Goal: Find specific page/section: Find specific page/section

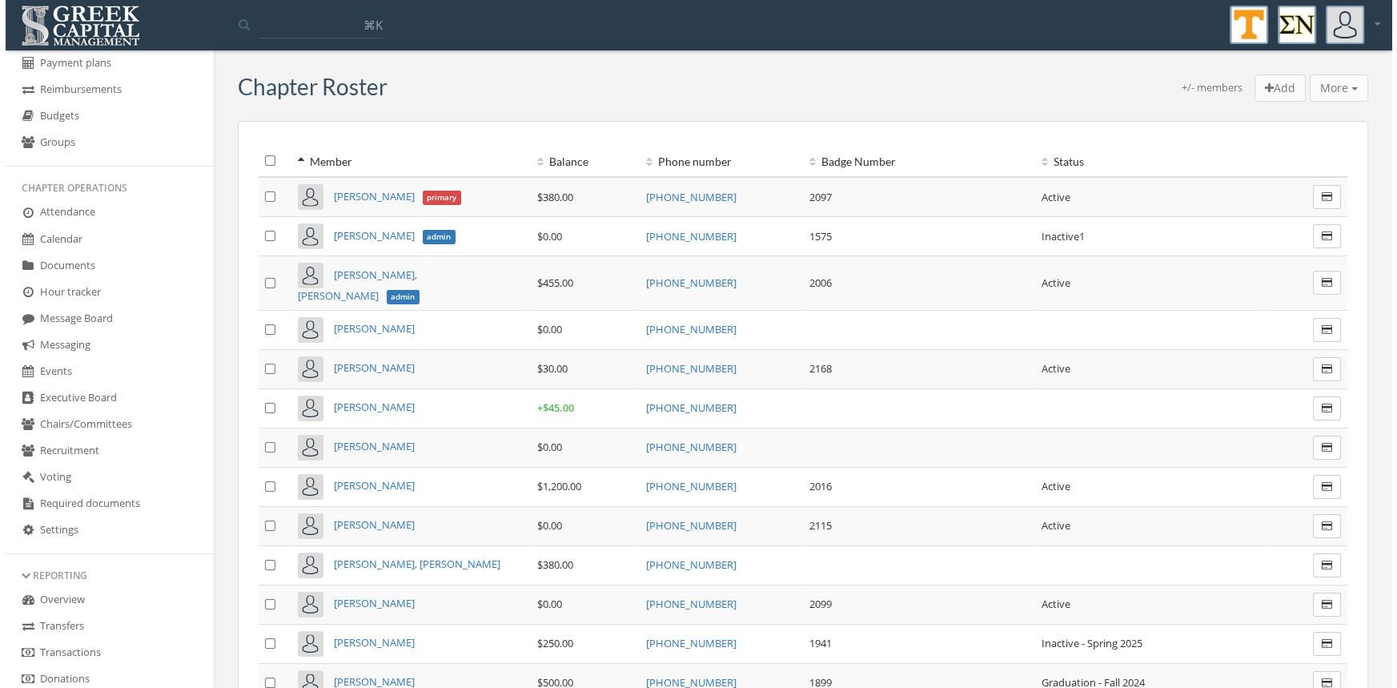
scroll to position [143, 0]
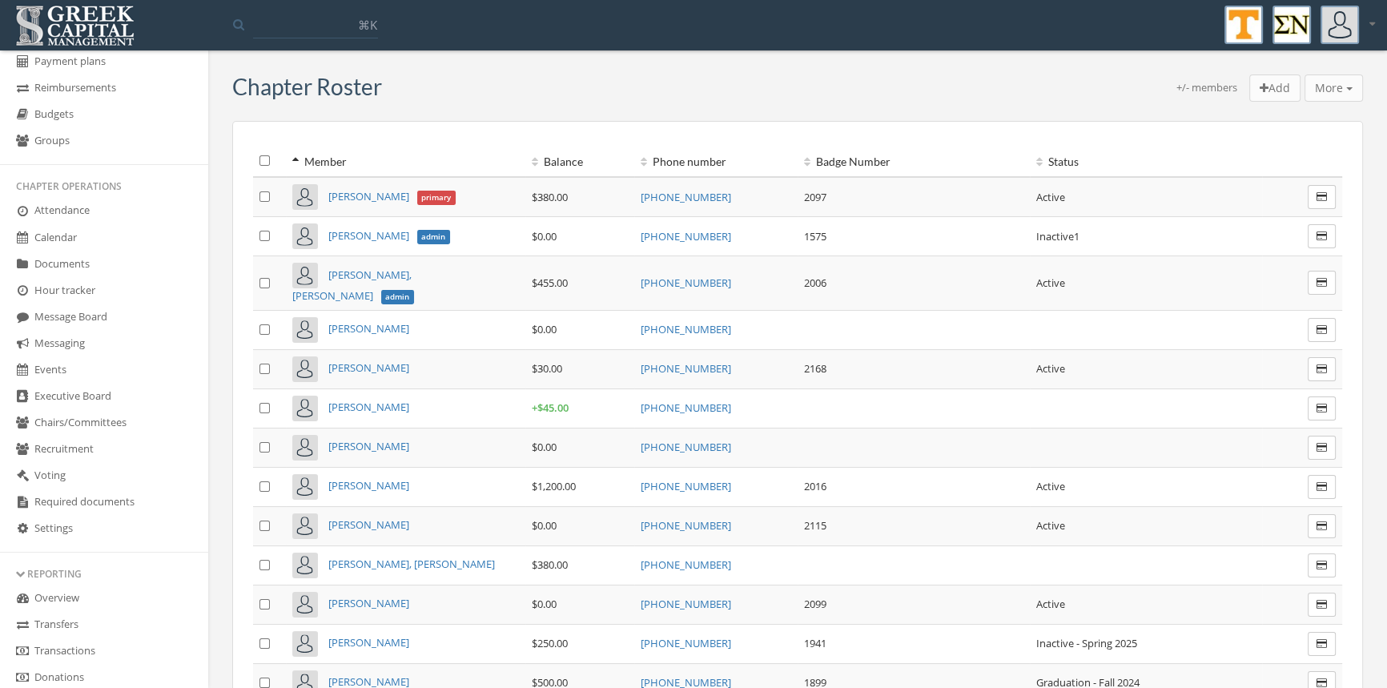
click at [108, 643] on link "Transactions" at bounding box center [104, 651] width 208 height 26
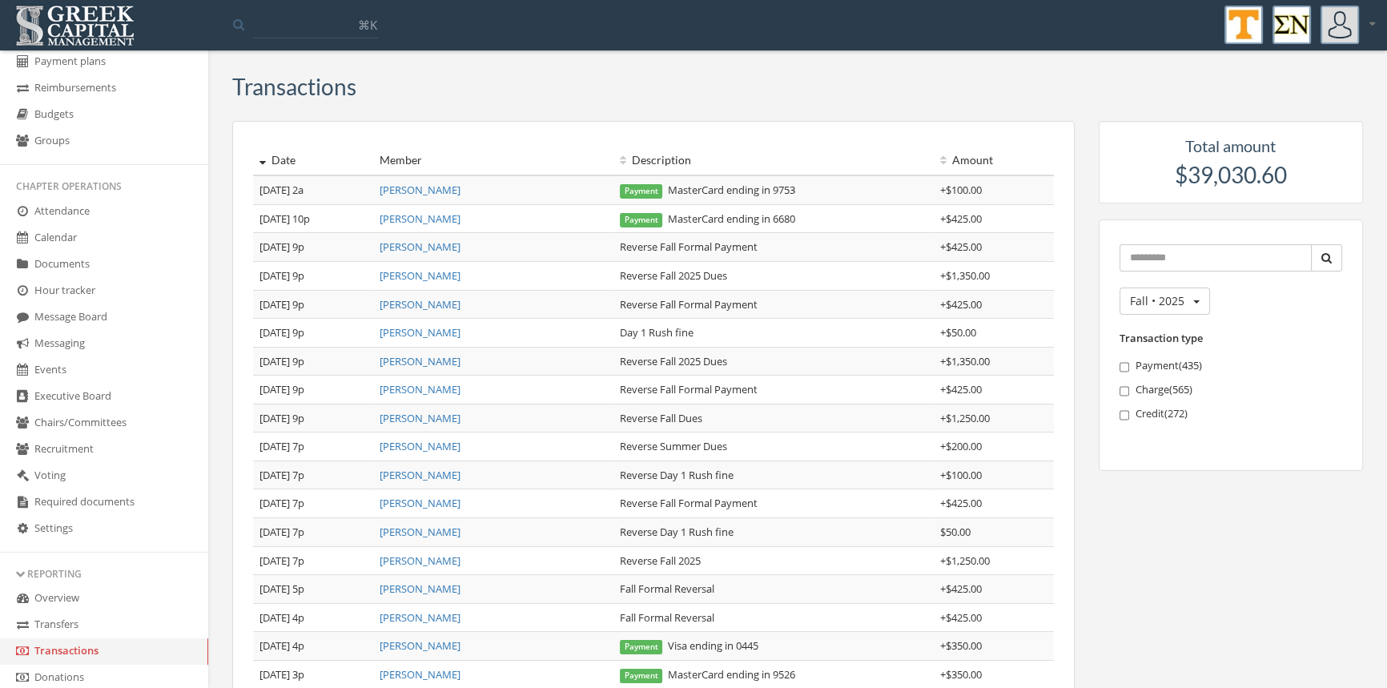
click at [444, 191] on link "[PERSON_NAME]" at bounding box center [419, 190] width 81 height 14
click at [426, 185] on link "[PERSON_NAME]" at bounding box center [419, 190] width 81 height 14
click at [409, 222] on link "[PERSON_NAME]" at bounding box center [419, 218] width 81 height 14
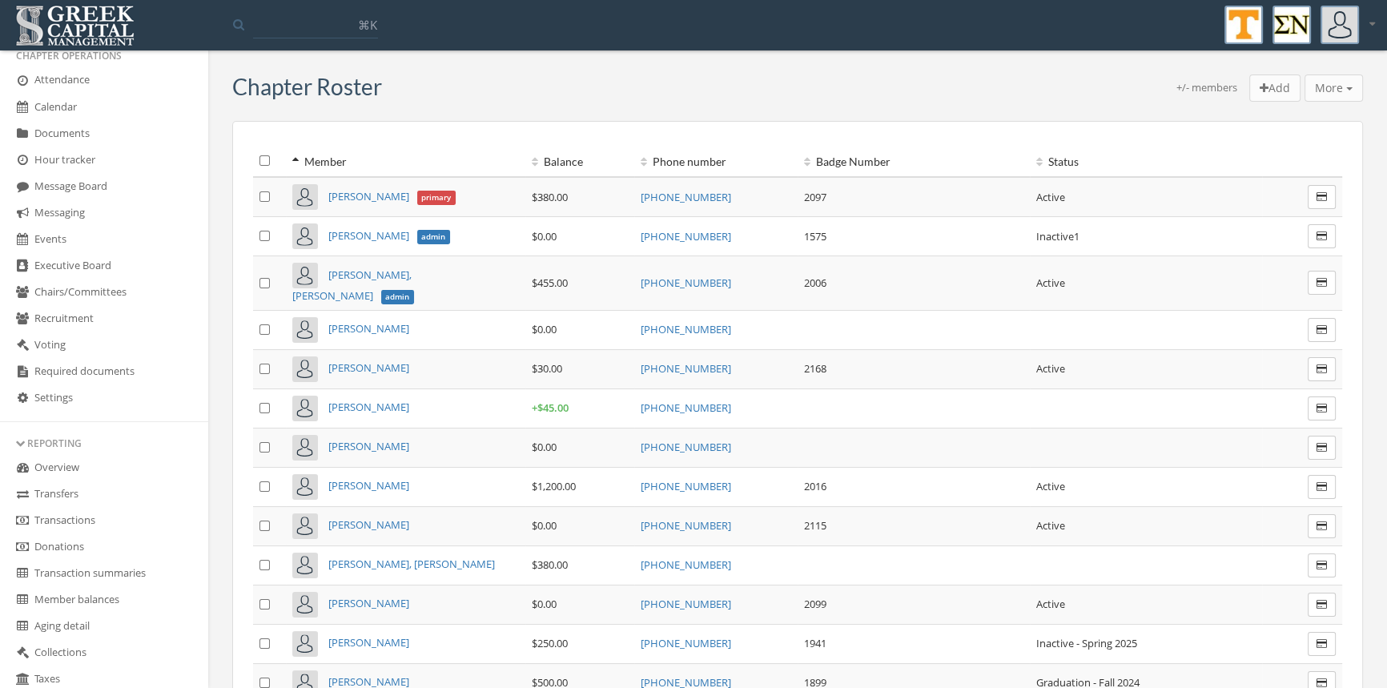
scroll to position [312, 0]
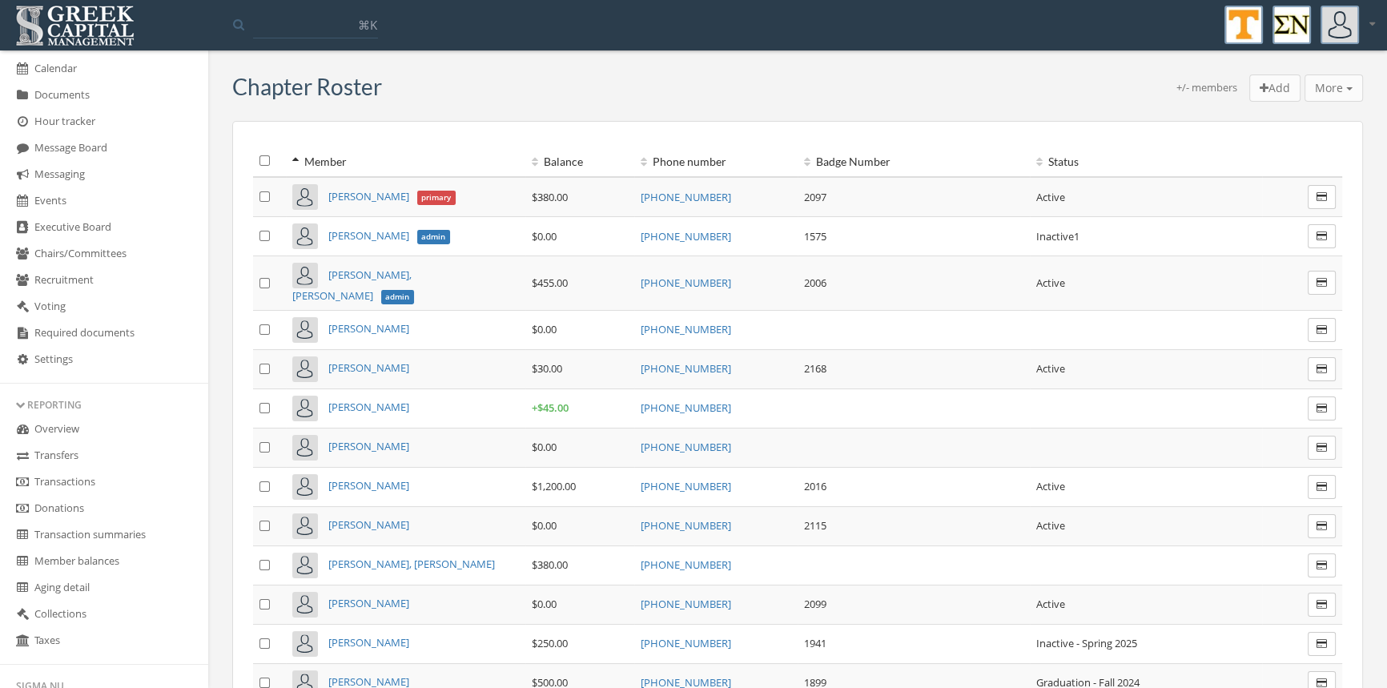
click at [104, 483] on link "Transactions" at bounding box center [104, 482] width 208 height 26
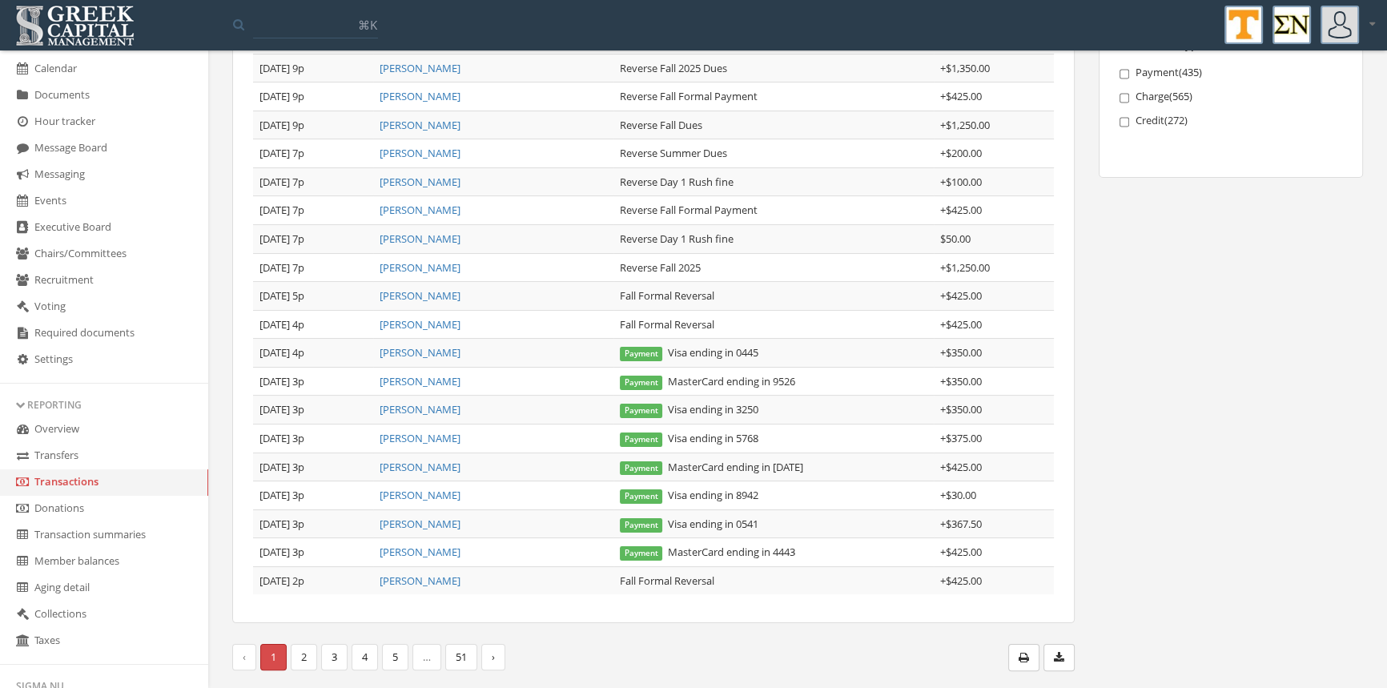
scroll to position [31, 0]
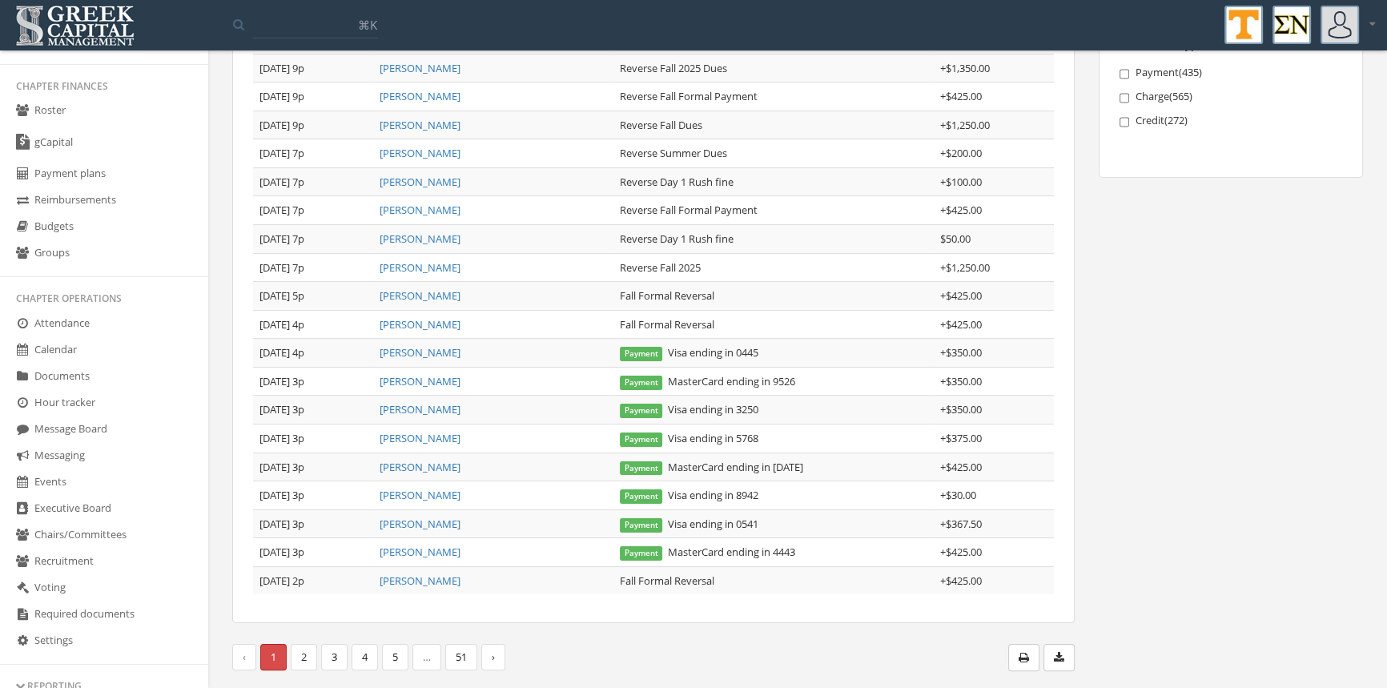
click at [86, 223] on link "Budgets" at bounding box center [104, 227] width 208 height 26
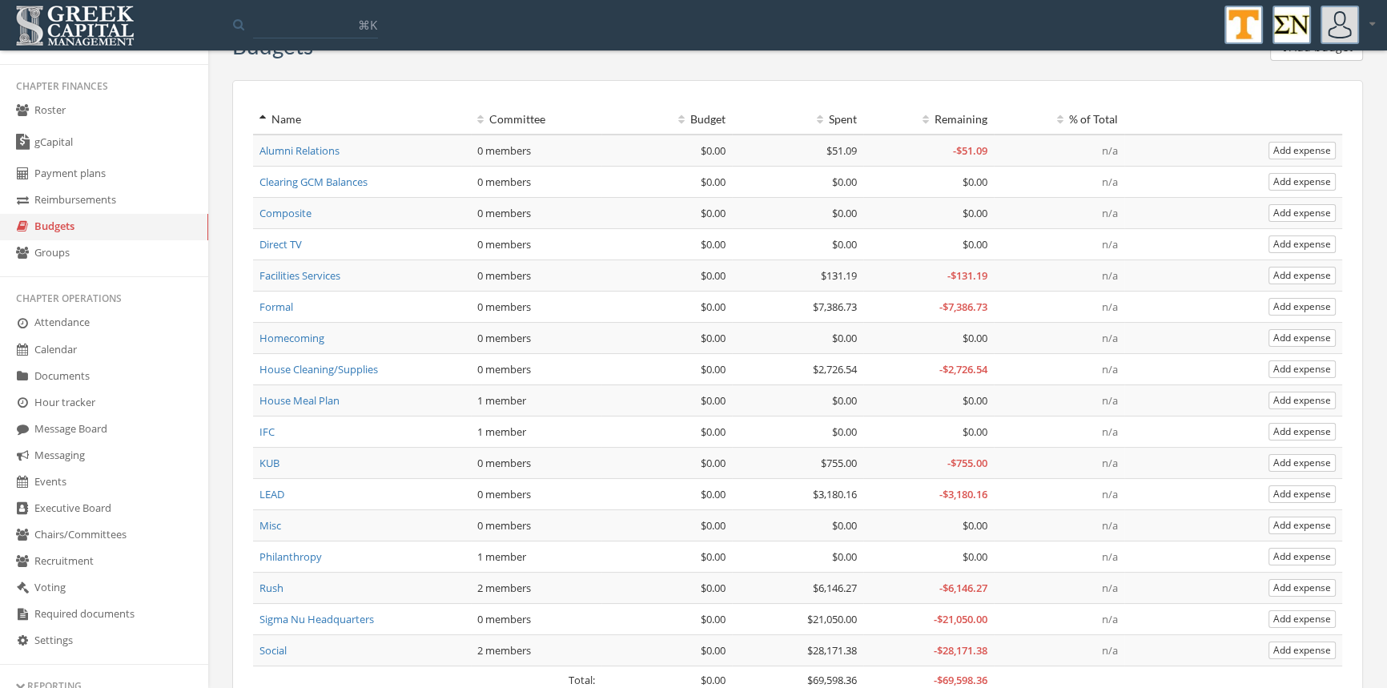
scroll to position [70, 0]
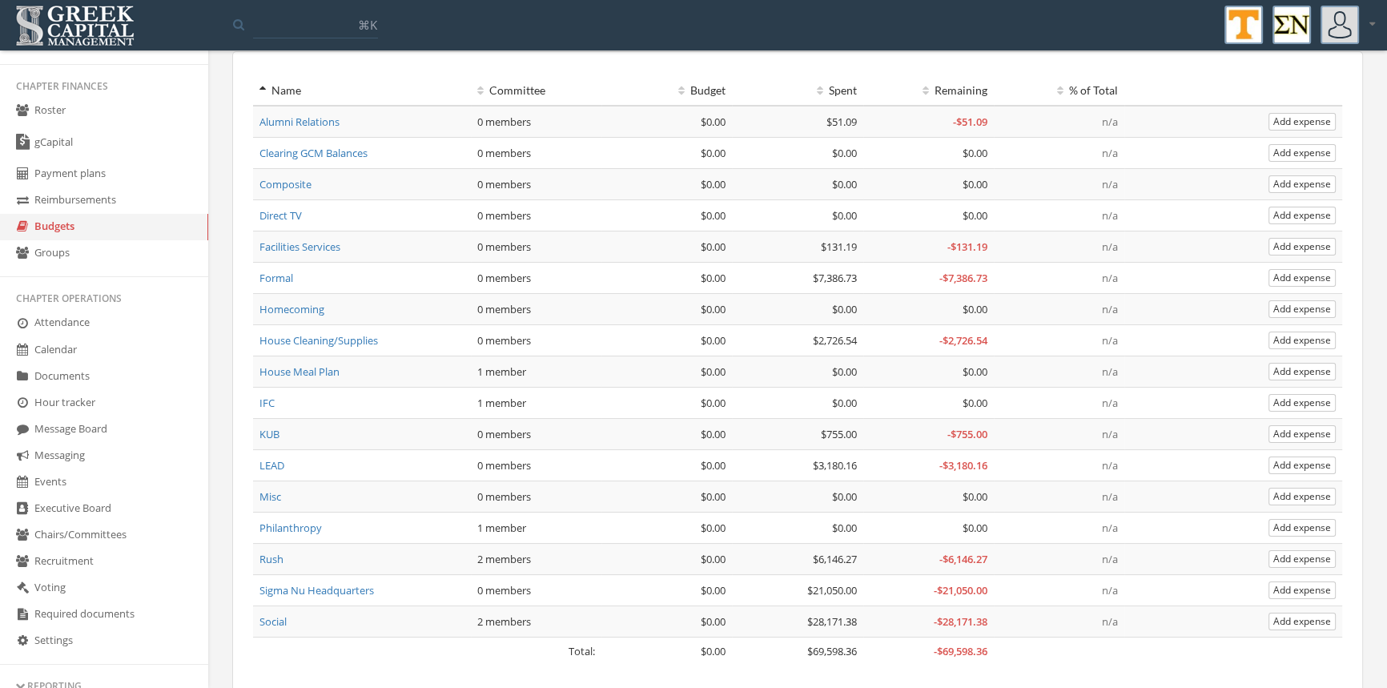
click at [331, 588] on link "Sigma Nu Headquarters" at bounding box center [316, 590] width 114 height 14
